Goal: Find specific page/section: Find specific page/section

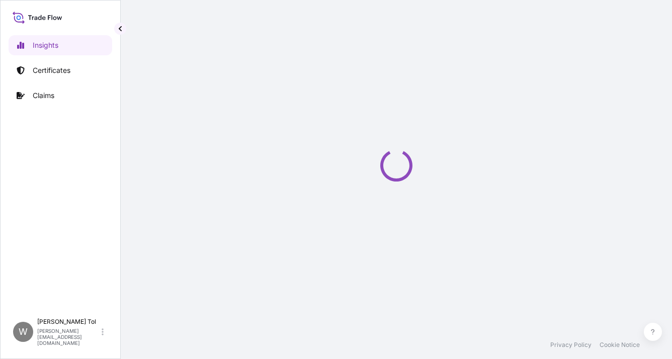
select select "2025"
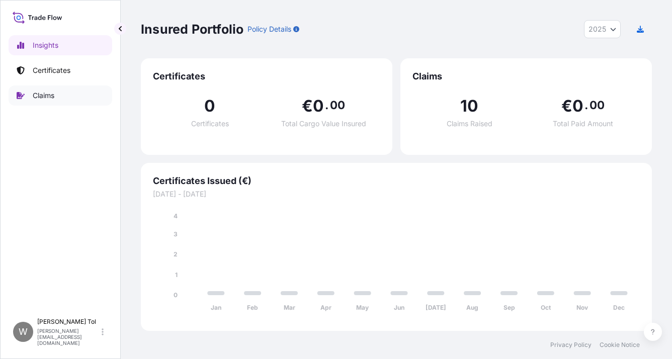
click at [52, 92] on p "Claims" at bounding box center [44, 96] width 22 height 10
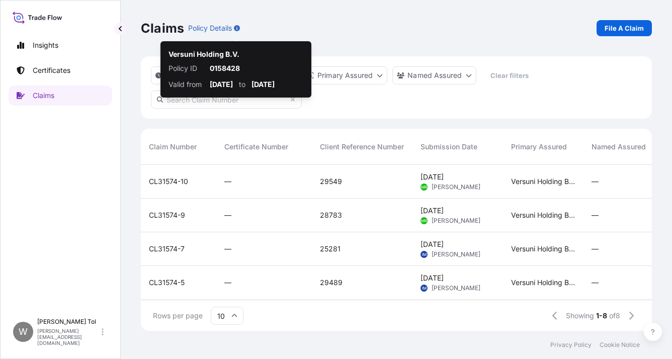
scroll to position [164, 503]
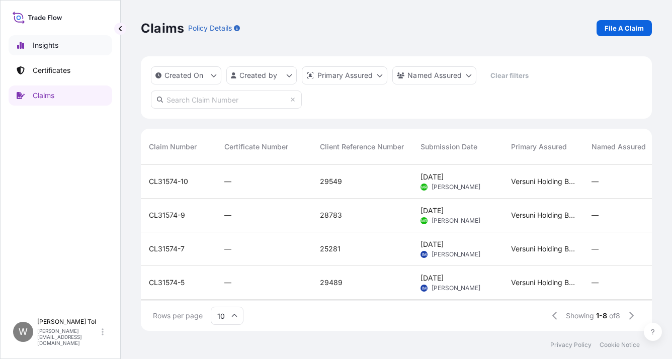
click at [50, 48] on p "Insights" at bounding box center [46, 45] width 26 height 10
select select "2025"
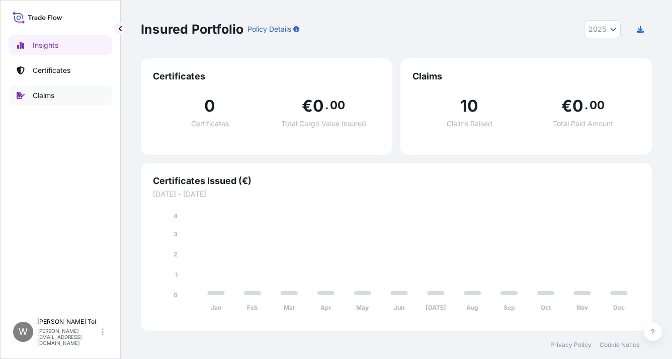
click at [45, 100] on p "Claims" at bounding box center [44, 96] width 22 height 10
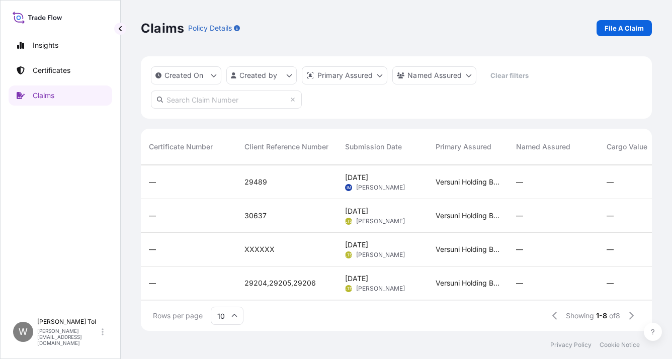
scroll to position [101, 0]
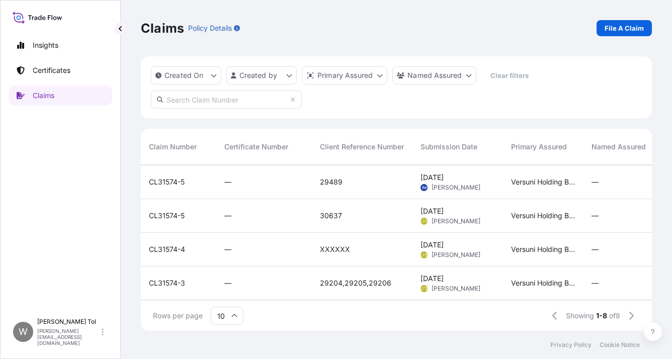
click at [172, 183] on span "CL31574-5" at bounding box center [167, 182] width 36 height 10
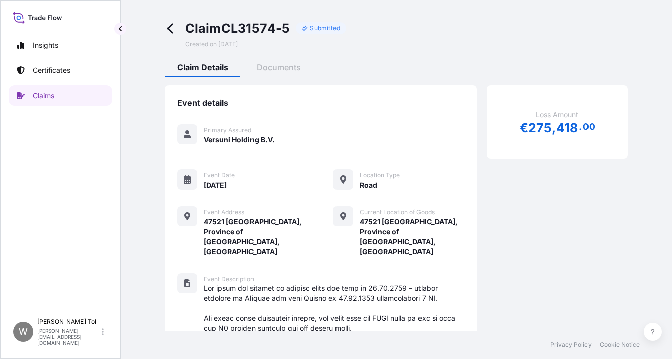
click at [175, 34] on span at bounding box center [173, 34] width 16 height 28
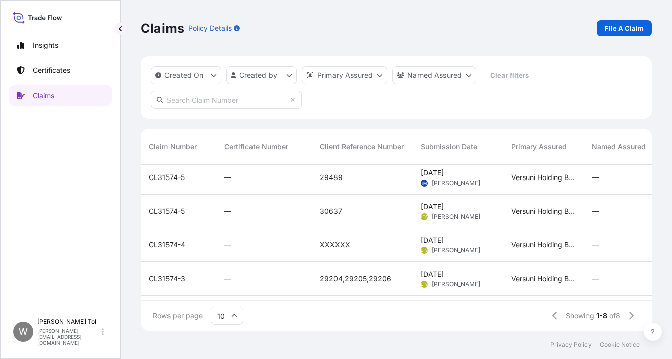
scroll to position [91, 0]
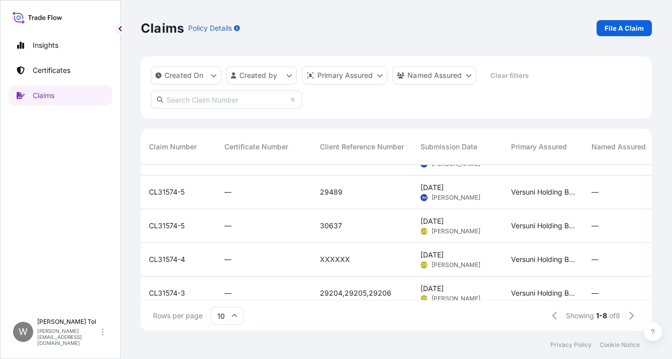
click at [159, 190] on span "CL31574-5" at bounding box center [167, 192] width 36 height 10
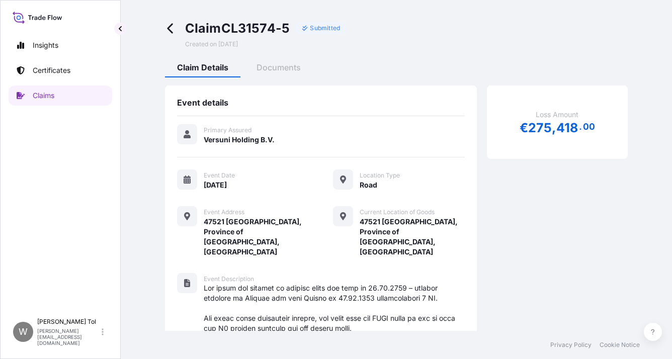
click at [169, 29] on icon at bounding box center [171, 29] width 12 height 12
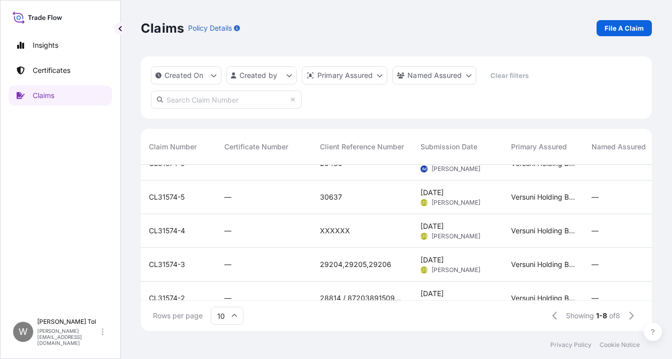
scroll to position [141, 0]
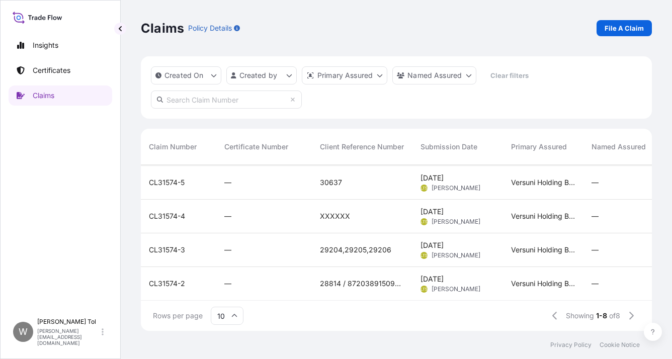
click at [217, 179] on div "—" at bounding box center [264, 183] width 96 height 34
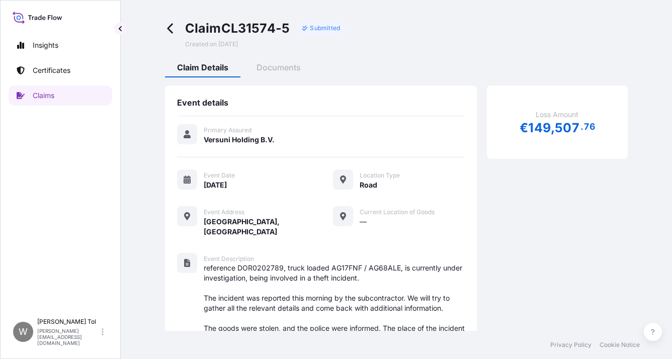
click at [172, 26] on icon at bounding box center [171, 29] width 12 height 12
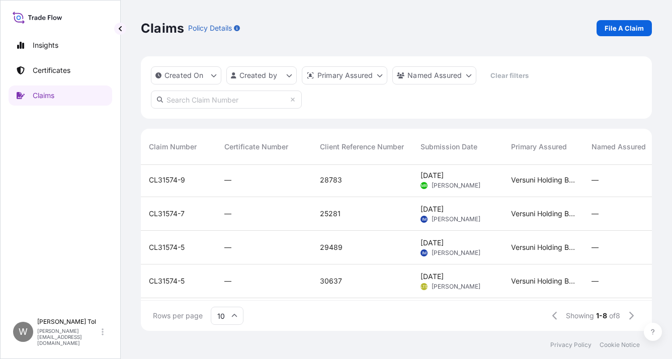
scroll to position [101, 0]
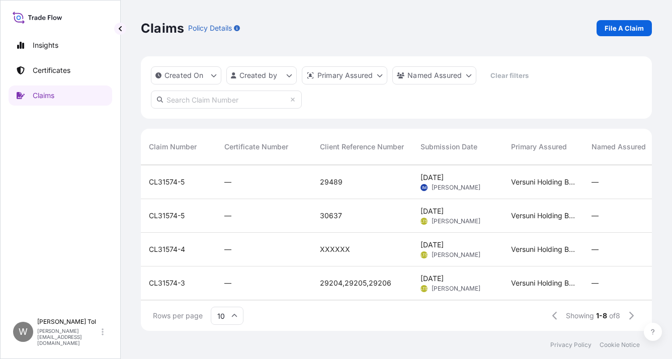
click at [195, 211] on div "CL31574-5" at bounding box center [178, 216] width 59 height 10
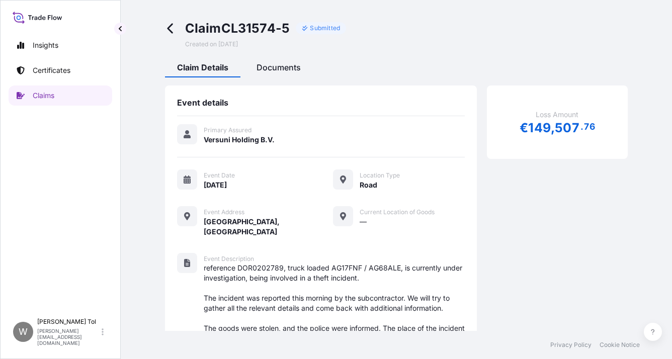
click at [274, 66] on span "Documents" at bounding box center [279, 67] width 44 height 10
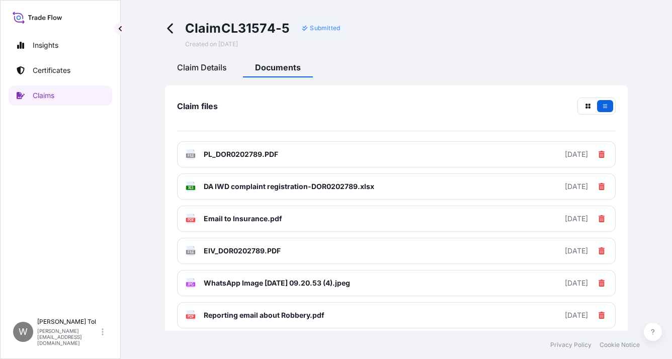
click at [204, 69] on span "Claim Details" at bounding box center [202, 67] width 50 height 10
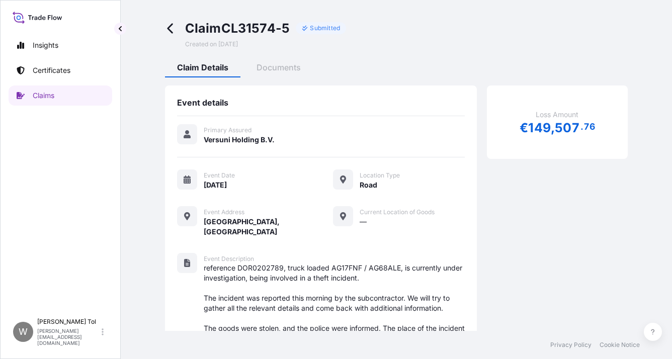
click at [169, 27] on icon at bounding box center [170, 29] width 6 height 10
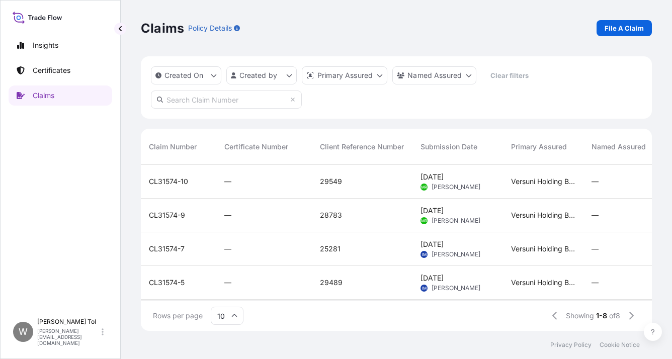
scroll to position [141, 0]
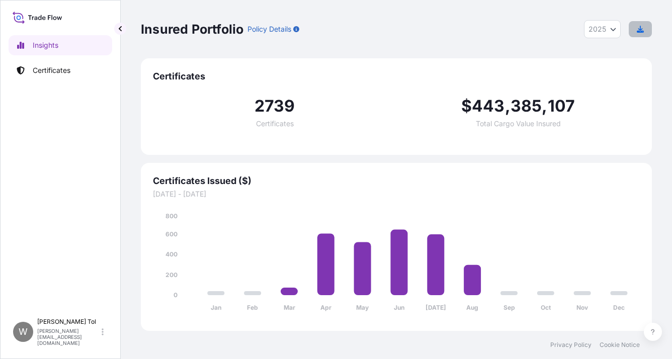
click at [643, 26] on icon "button" at bounding box center [640, 29] width 7 height 7
click at [618, 31] on button "2025" at bounding box center [602, 29] width 37 height 18
click at [591, 27] on span "2025" at bounding box center [598, 29] width 18 height 10
click at [594, 74] on div "2024" at bounding box center [603, 73] width 28 height 18
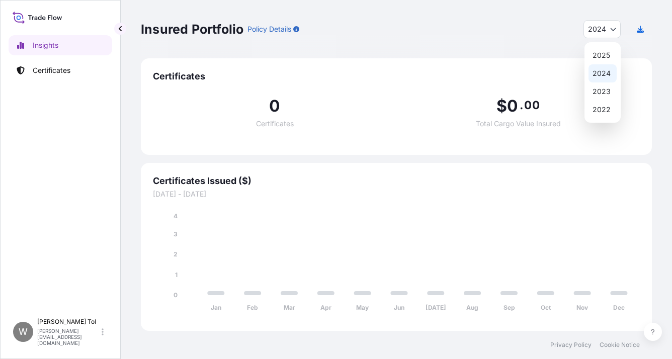
click at [603, 25] on span "2024" at bounding box center [597, 29] width 18 height 10
click at [597, 49] on div "2025" at bounding box center [603, 55] width 28 height 18
select select "2025"
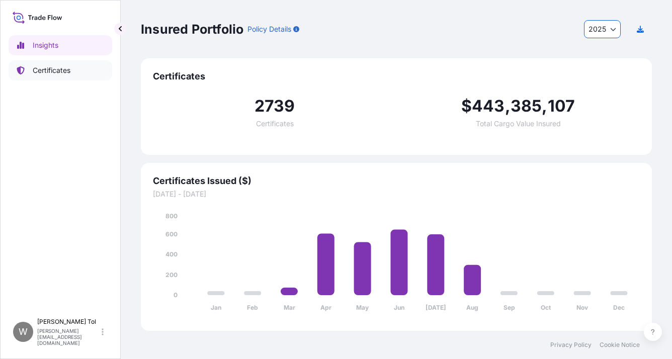
click at [61, 74] on p "Certificates" at bounding box center [52, 70] width 38 height 10
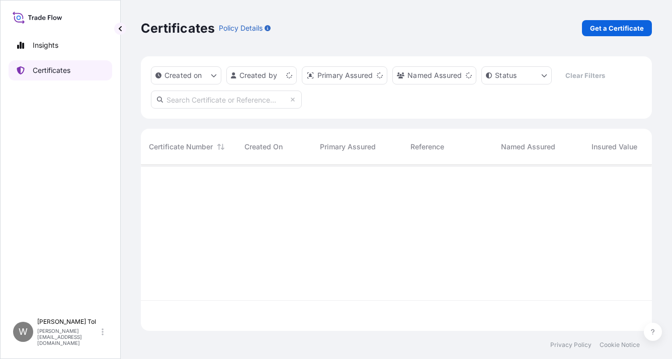
scroll to position [164, 503]
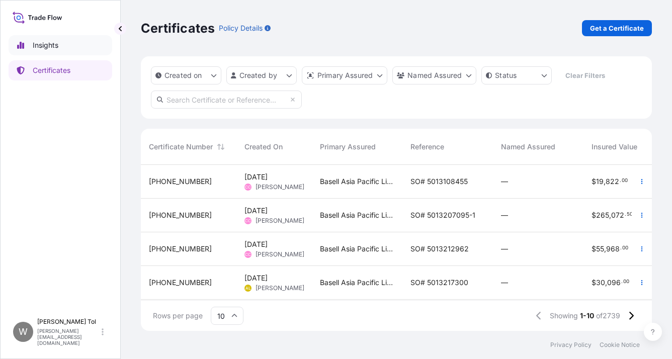
click at [39, 43] on p "Insights" at bounding box center [46, 45] width 26 height 10
select select "2025"
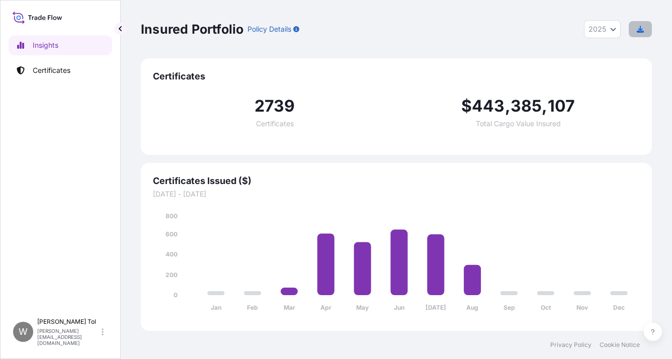
click at [642, 31] on icon "button" at bounding box center [640, 29] width 7 height 7
